Goal: Task Accomplishment & Management: Use online tool/utility

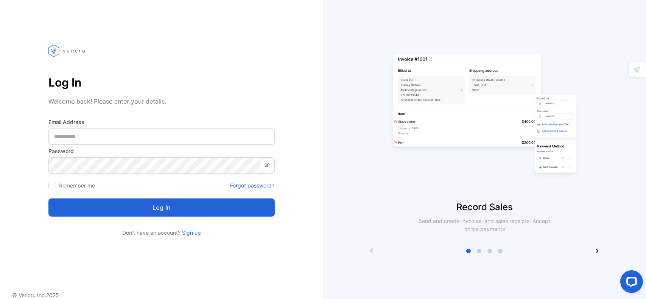
click at [311, 133] on div "Log In Welcome back! Please enter your details. Email Address Password Remember…" at bounding box center [161, 133] width 323 height 207
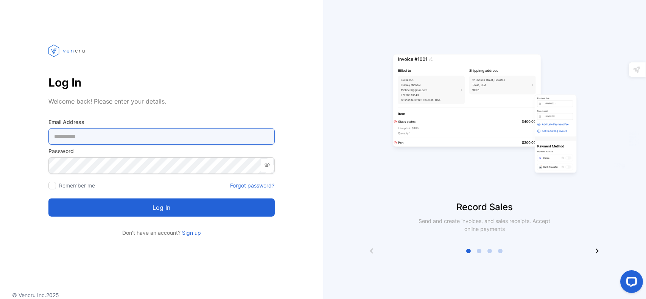
click at [151, 134] on Address-inputemail "email" at bounding box center [161, 136] width 226 height 17
type Address-inputemail "**********"
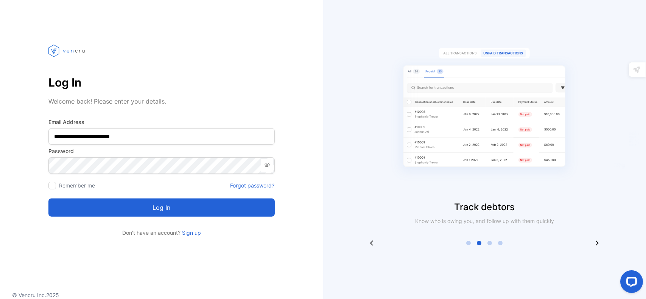
click at [166, 212] on button "Log in" at bounding box center [161, 208] width 226 height 18
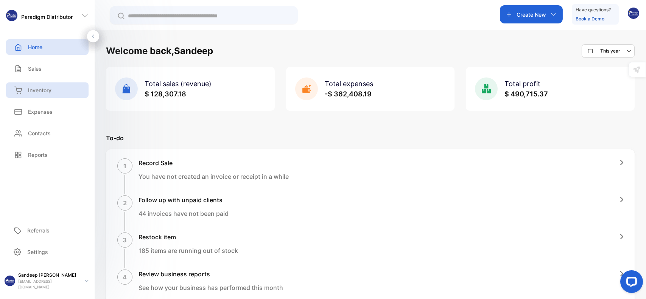
click at [32, 89] on p "Inventory" at bounding box center [39, 90] width 23 height 8
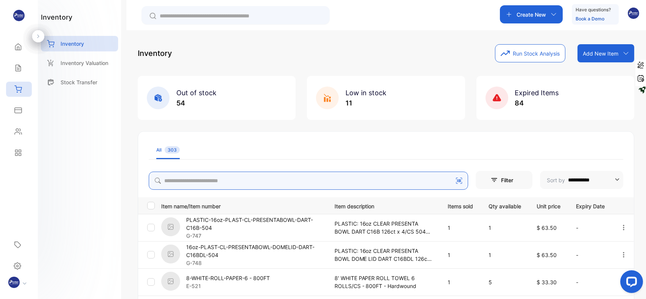
click at [182, 180] on input "search" at bounding box center [309, 181] width 320 height 18
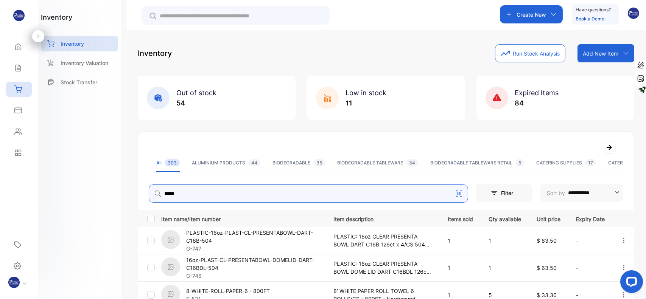
type input "*****"
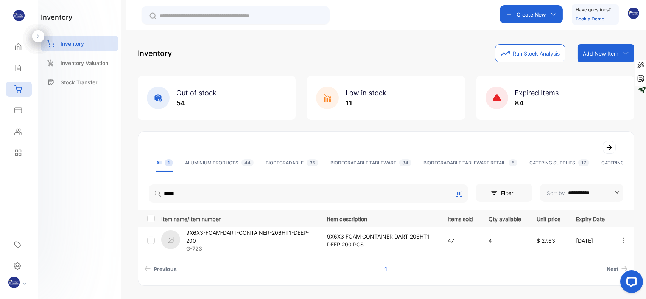
click at [532, 270] on li "Next" at bounding box center [533, 269] width 196 height 14
click at [279, 50] on div "Inventory Run Stock Analysis Add New Item Add item manually Import item Scan ba…" at bounding box center [386, 53] width 497 height 18
click at [17, 89] on icon at bounding box center [18, 89] width 7 height 6
click at [20, 70] on icon at bounding box center [18, 68] width 8 height 8
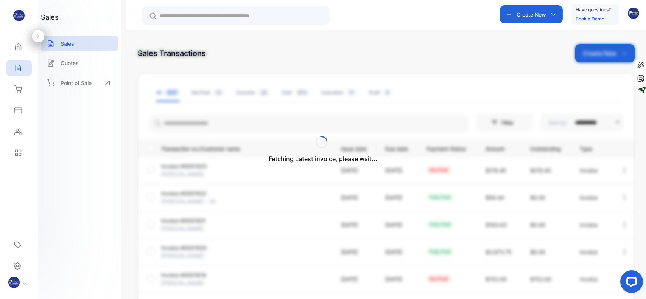
click at [193, 121] on div "Fetching Latest invoice, please wait..." at bounding box center [323, 149] width 646 height 299
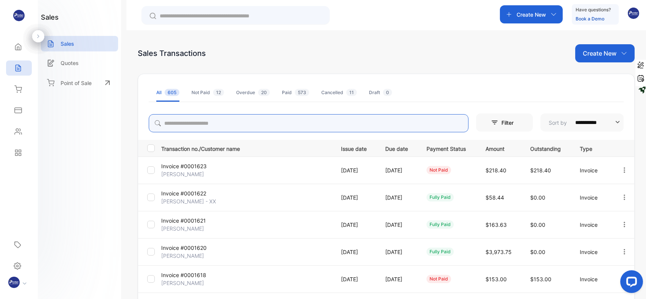
click at [193, 123] on input "search" at bounding box center [309, 123] width 320 height 18
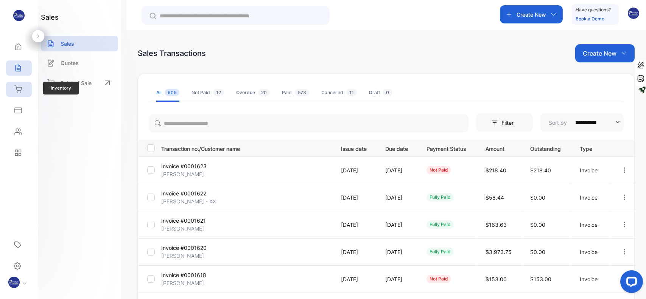
click at [22, 89] on div "Inventory" at bounding box center [19, 89] width 26 height 15
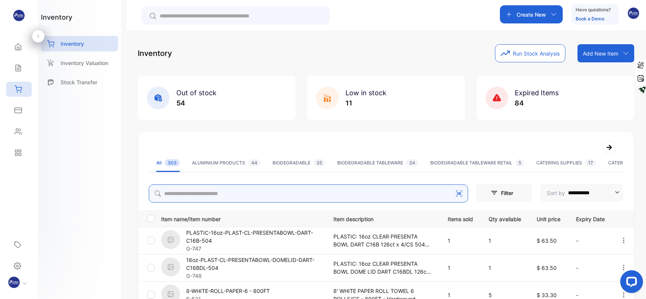
click at [225, 193] on input "search" at bounding box center [309, 194] width 320 height 18
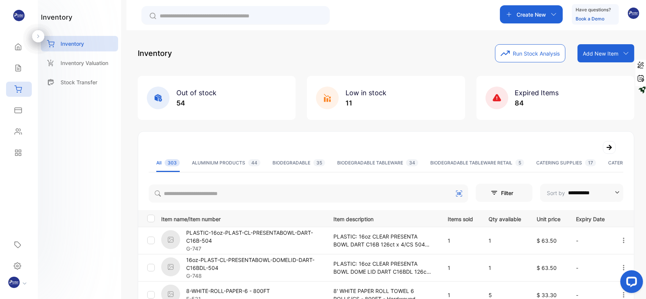
click at [338, 57] on div "Inventory Run Stock Analysis Add New Item Add item manually Import item Scan ba…" at bounding box center [386, 53] width 497 height 18
drag, startPoint x: 362, startPoint y: 55, endPoint x: 365, endPoint y: 61, distance: 6.8
click at [363, 58] on div "Inventory Run Stock Analysis Add New Item Add item manually Import item Scan ba…" at bounding box center [386, 53] width 497 height 18
click at [409, 48] on div "Inventory Run Stock Analysis Add New Item Add item manually Import item Scan ba…" at bounding box center [386, 53] width 497 height 18
click at [441, 45] on div "Inventory Run Stock Analysis Add New Item Add item manually Import item Scan ba…" at bounding box center [386, 53] width 497 height 18
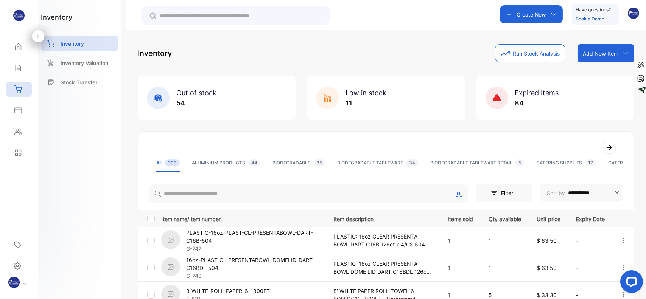
drag, startPoint x: 390, startPoint y: 25, endPoint x: 407, endPoint y: 20, distance: 18.2
click at [391, 24] on div "Create New Have questions? Book a Demo" at bounding box center [386, 15] width 520 height 30
click at [409, 19] on div "Create New Have questions? Book a Demo" at bounding box center [386, 15] width 520 height 30
